Goal: Information Seeking & Learning: Find specific page/section

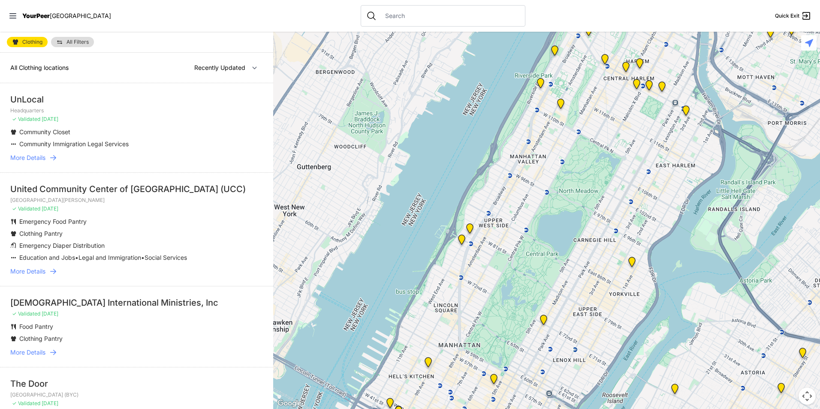
click at [150, 144] on li "Community Immigration Legal Services" at bounding box center [119, 144] width 218 height 9
click at [22, 156] on span "More Details" at bounding box center [27, 157] width 35 height 9
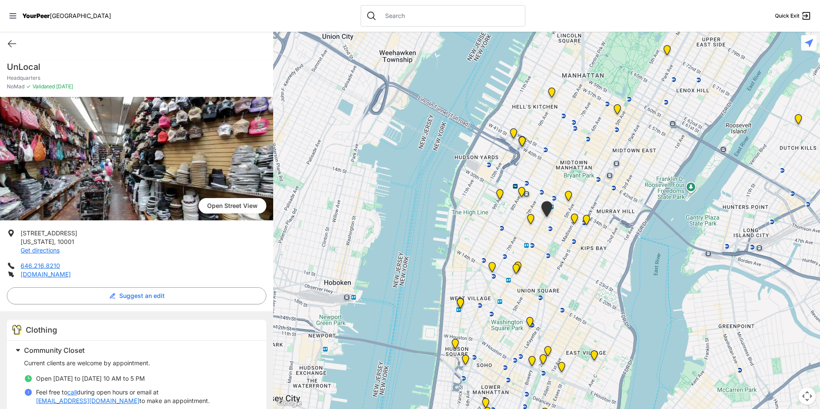
click at [155, 260] on ul "[STREET_ADDRESS][US_STATE] Get directions 646.216.8210 [DOMAIN_NAME]" at bounding box center [136, 254] width 259 height 50
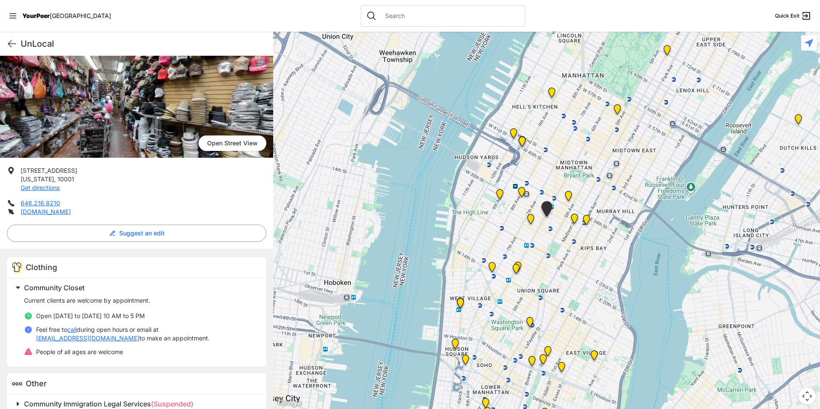
scroll to position [78, 0]
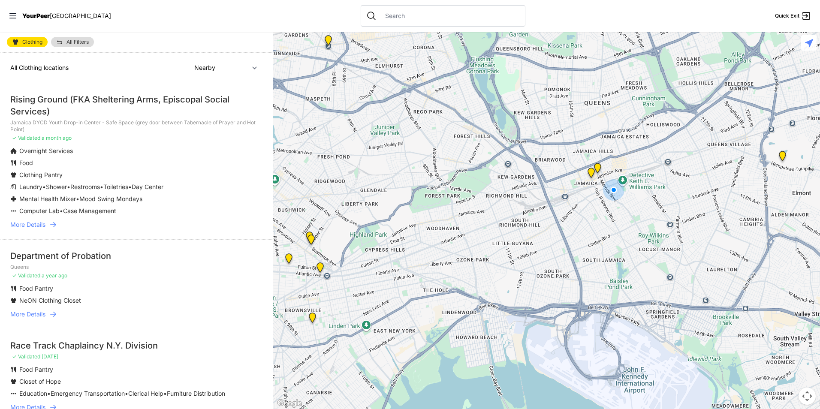
click at [27, 220] on li "Rising Ground (FKA Sheltering Arms, Episcopal Social Services) [GEOGRAPHIC_DATA…" at bounding box center [136, 161] width 273 height 156
click at [27, 224] on span "More Details" at bounding box center [27, 224] width 35 height 9
